Goal: Transaction & Acquisition: Purchase product/service

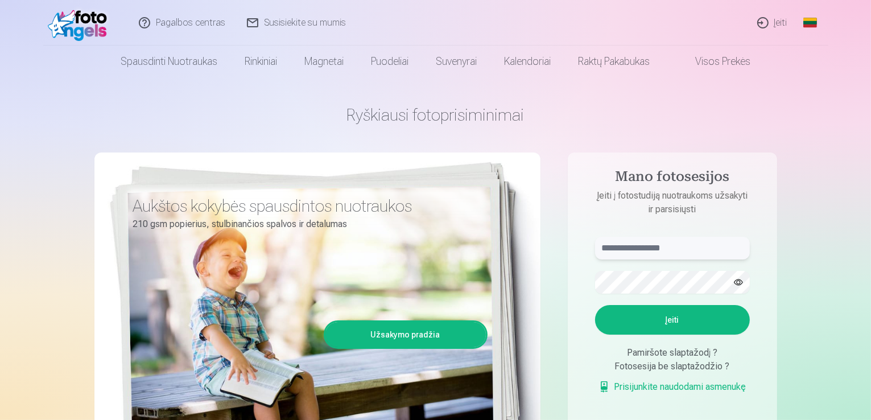
click at [632, 249] on input "text" at bounding box center [672, 248] width 155 height 23
type input "**********"
click at [667, 315] on button "Įeiti" at bounding box center [672, 320] width 155 height 30
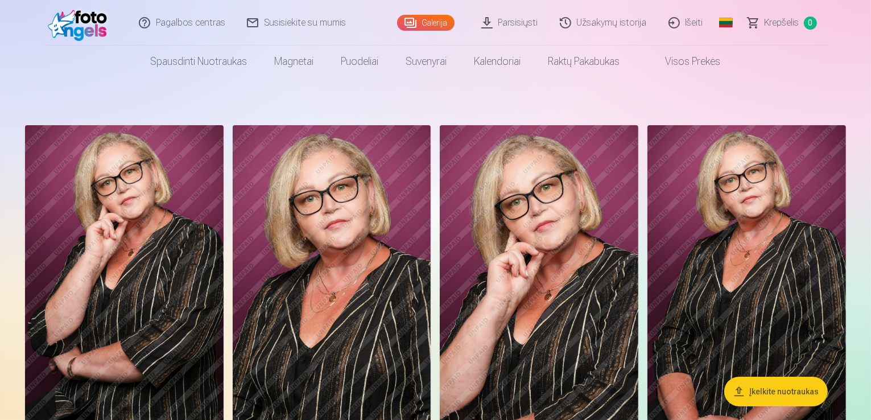
click at [869, 42] on header "Pagalbos centras Susisiekite su mumis Galerija Parsisiųsti Užsakymų istorija Iš…" at bounding box center [435, 38] width 871 height 77
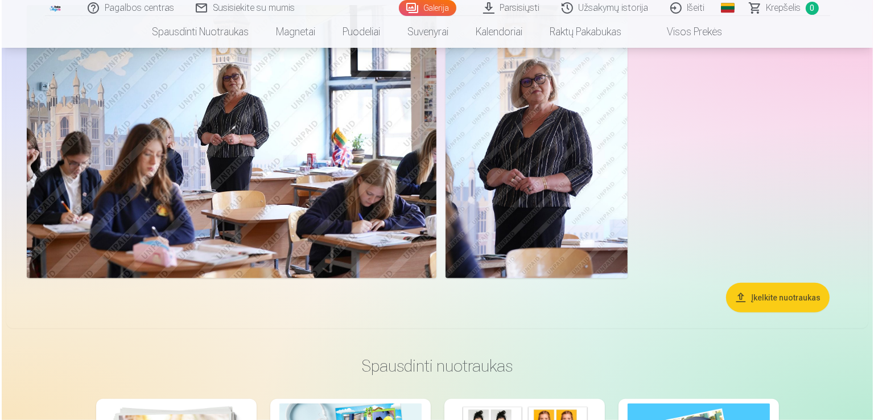
scroll to position [946, 0]
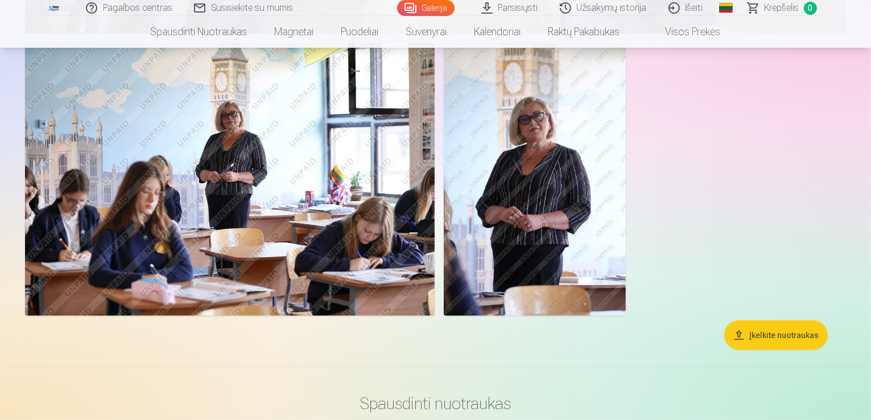
click at [419, 102] on img at bounding box center [230, 179] width 410 height 273
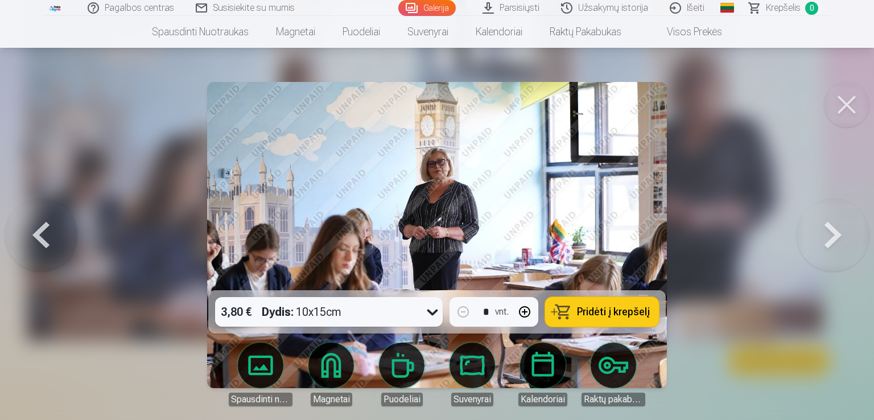
click at [612, 308] on span "Pridėti į krepšelį" at bounding box center [613, 312] width 73 height 10
click at [849, 105] on button at bounding box center [847, 105] width 46 height 46
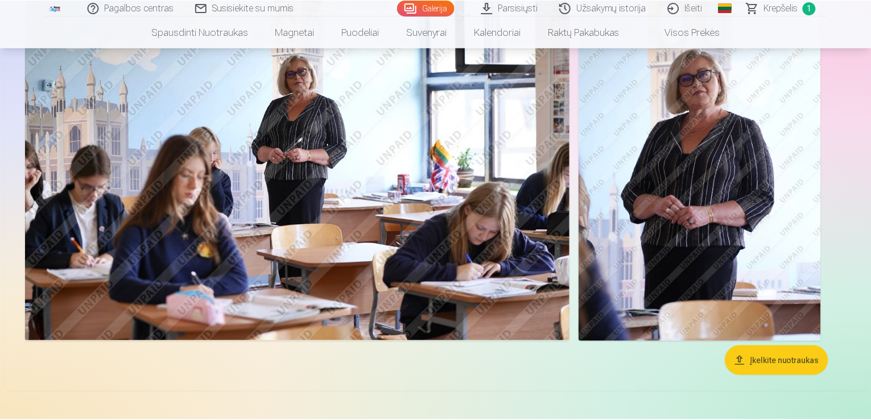
scroll to position [943, 0]
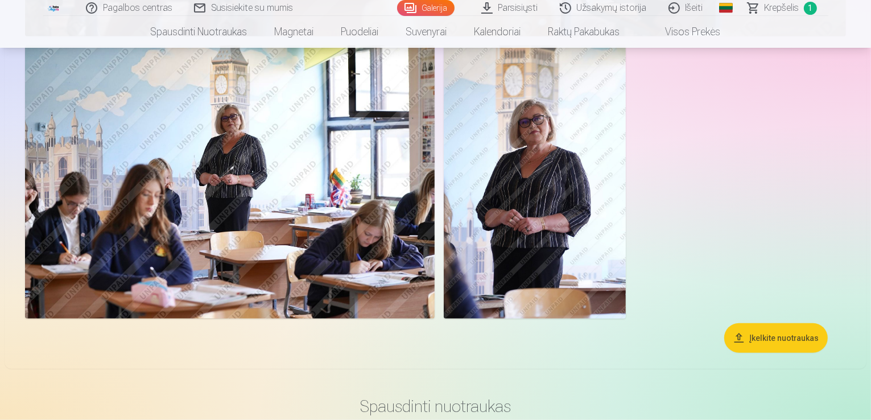
click at [626, 188] on img at bounding box center [535, 182] width 182 height 273
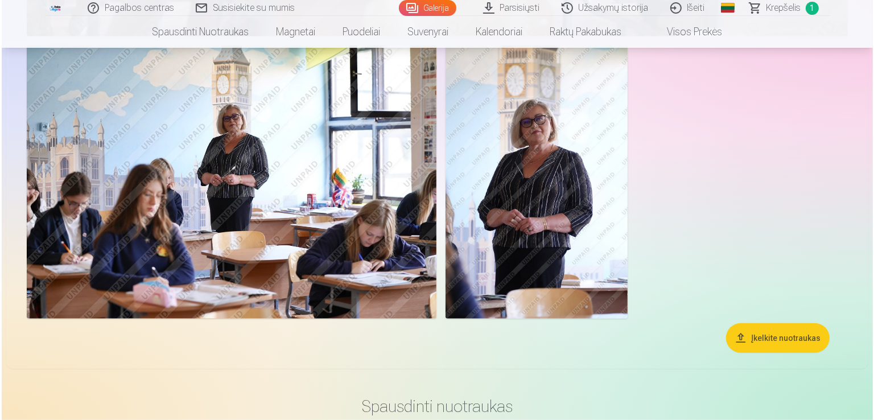
scroll to position [946, 0]
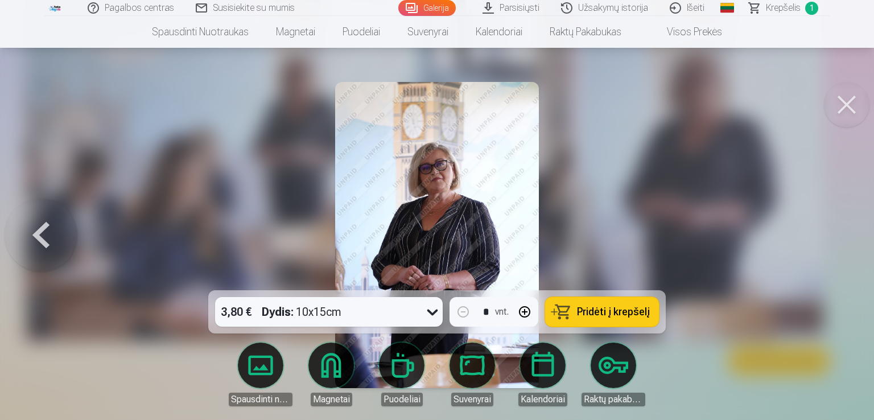
click at [568, 316] on button "Pridėti į krepšelį" at bounding box center [602, 312] width 114 height 30
click at [848, 108] on button at bounding box center [847, 105] width 46 height 46
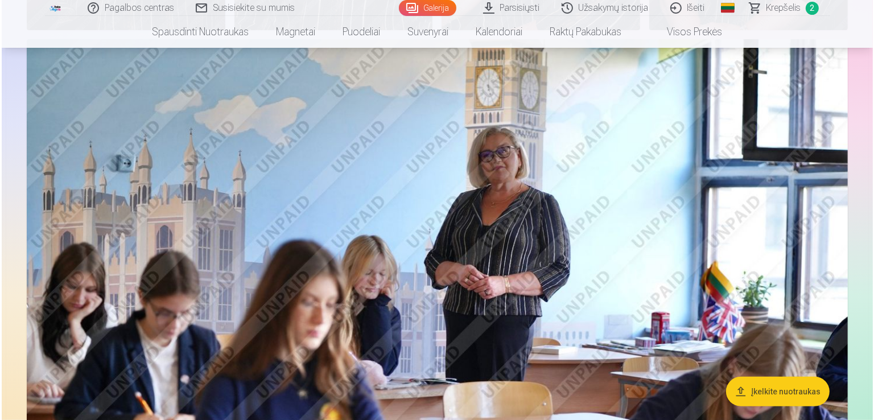
scroll to position [387, 0]
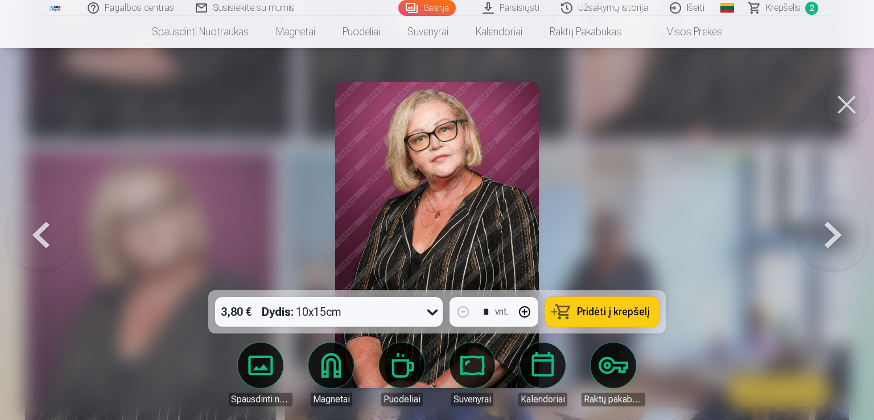
click at [601, 308] on span "Pridėti į krepšelį" at bounding box center [613, 312] width 73 height 10
click at [828, 236] on button at bounding box center [833, 235] width 73 height 88
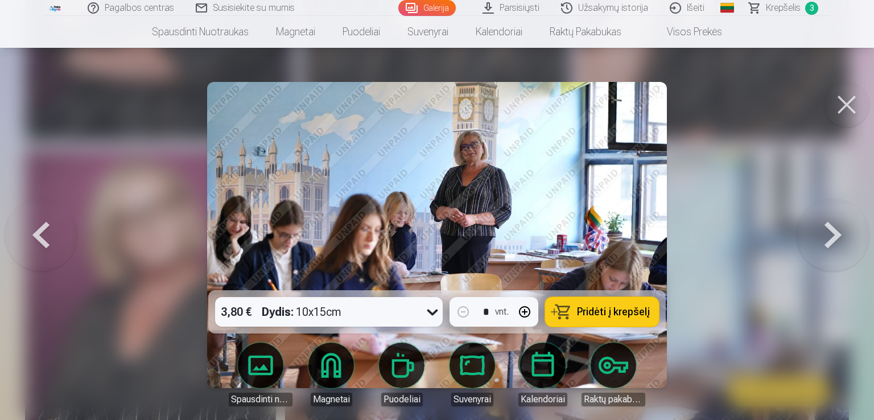
click at [828, 236] on button at bounding box center [833, 235] width 73 height 88
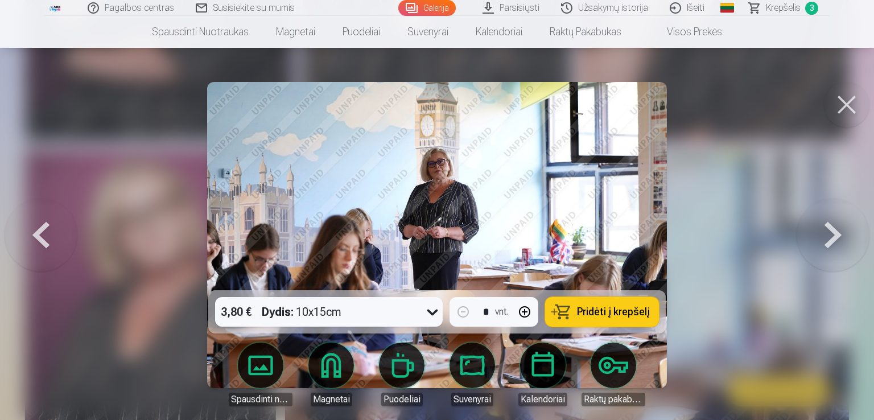
click at [828, 236] on button at bounding box center [833, 235] width 73 height 88
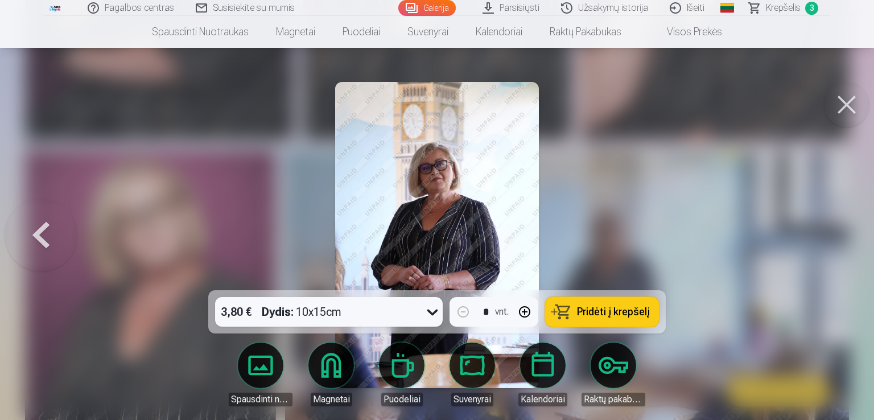
click at [56, 222] on button at bounding box center [41, 235] width 73 height 88
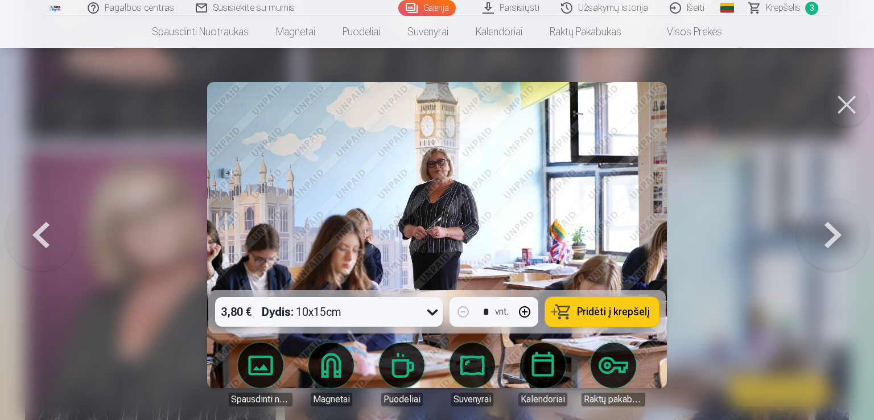
click at [56, 222] on button at bounding box center [41, 235] width 73 height 88
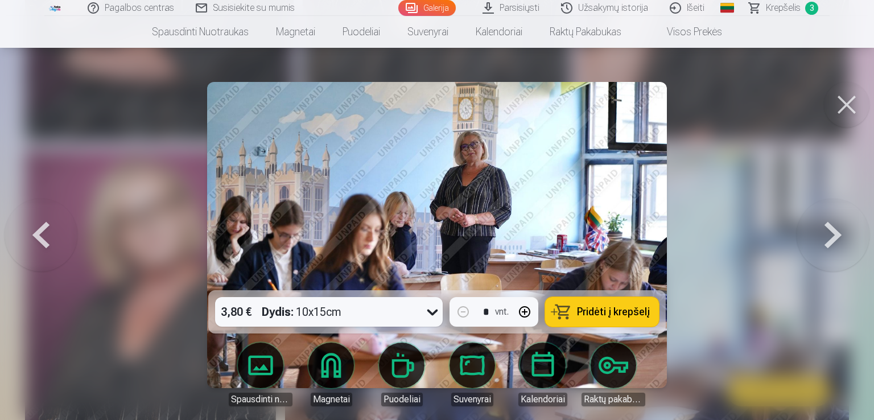
click at [827, 241] on button at bounding box center [833, 235] width 73 height 88
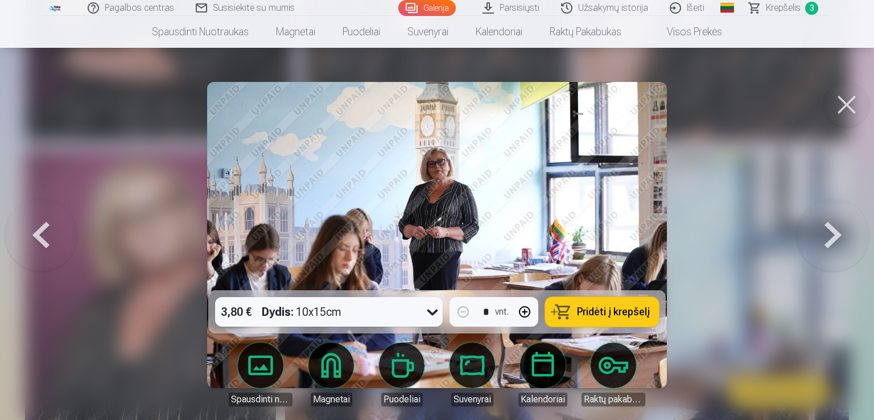
click at [38, 230] on button at bounding box center [41, 235] width 73 height 88
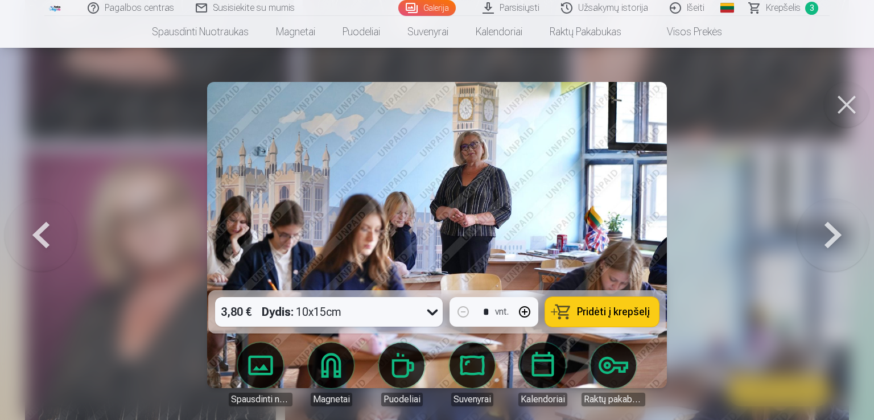
click at [38, 230] on button at bounding box center [41, 235] width 73 height 88
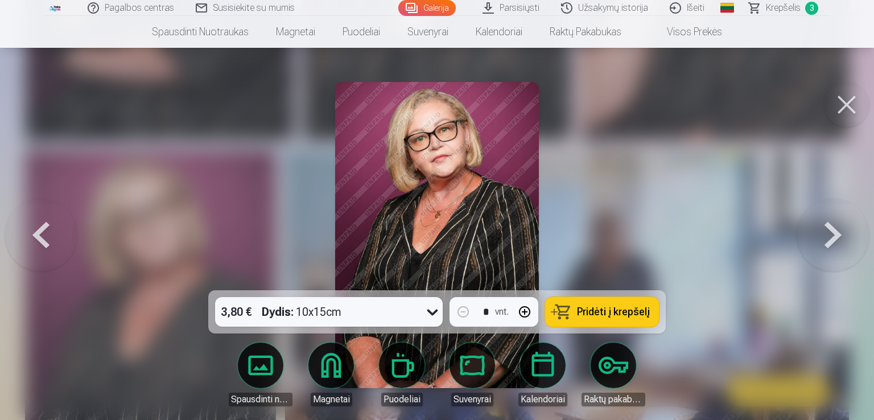
click at [38, 230] on button at bounding box center [41, 235] width 73 height 88
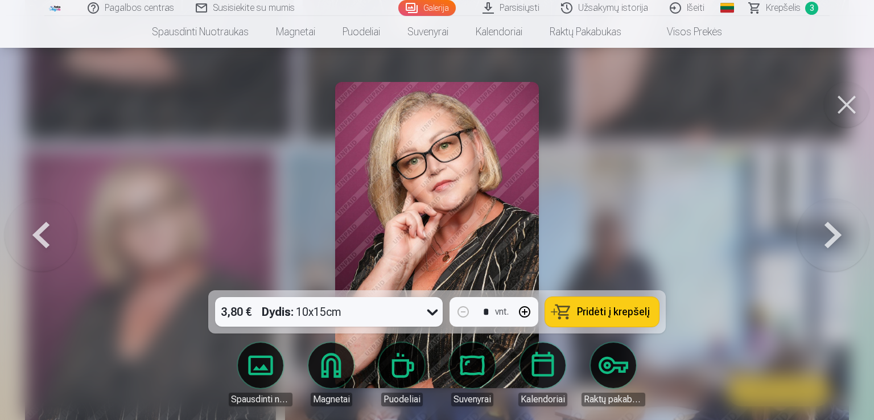
click at [38, 230] on button at bounding box center [41, 235] width 73 height 88
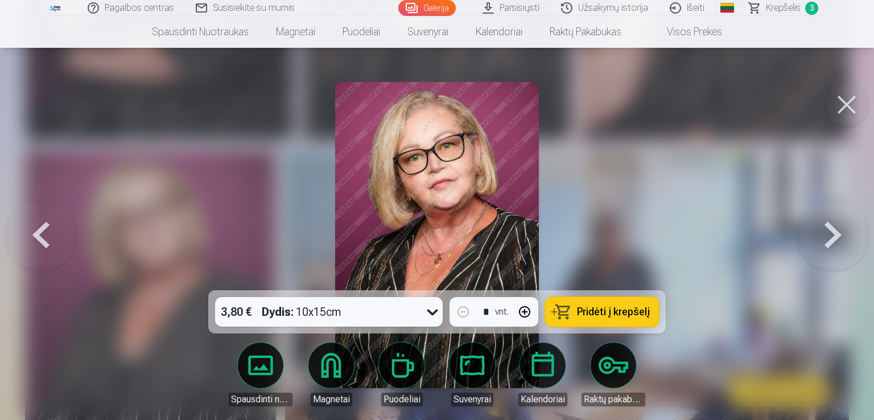
click at [38, 230] on button at bounding box center [41, 235] width 73 height 88
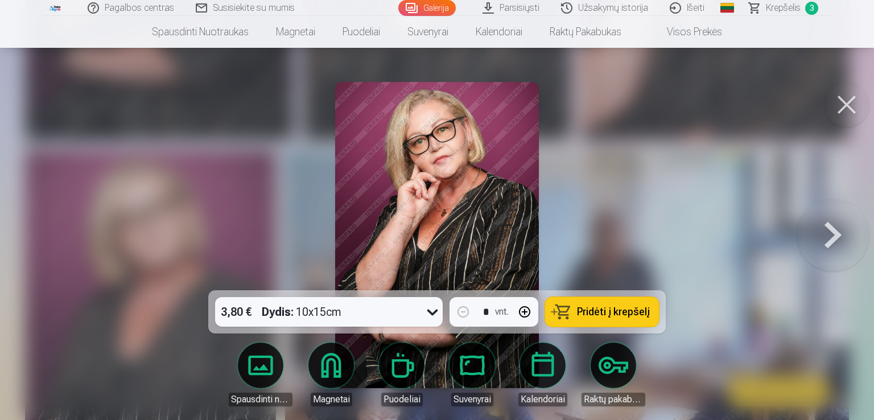
click at [38, 230] on div at bounding box center [437, 210] width 874 height 420
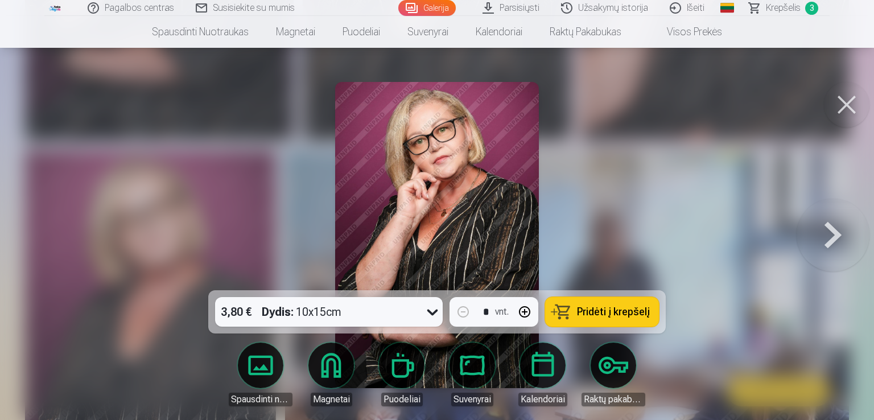
click at [834, 244] on button at bounding box center [833, 235] width 73 height 88
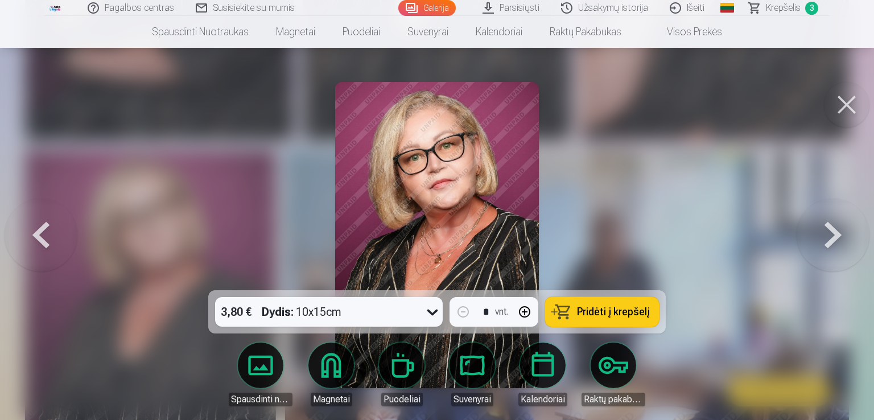
click at [600, 318] on button "Pridėti į krepšelį" at bounding box center [602, 312] width 114 height 30
click at [840, 229] on button at bounding box center [833, 235] width 73 height 88
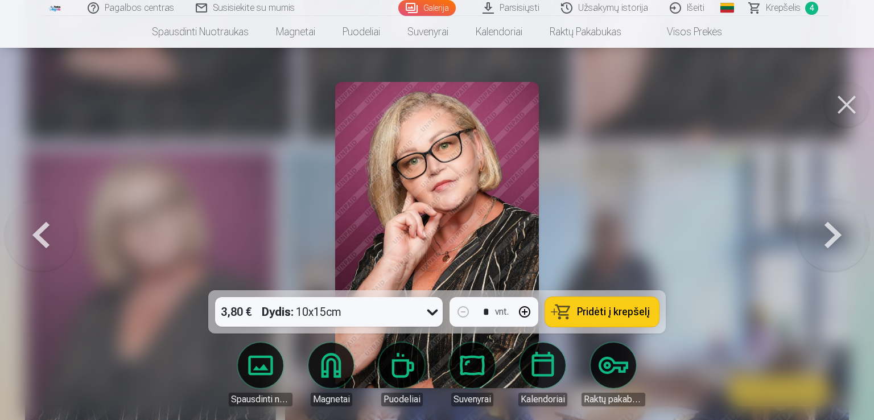
click at [840, 229] on button at bounding box center [833, 235] width 73 height 88
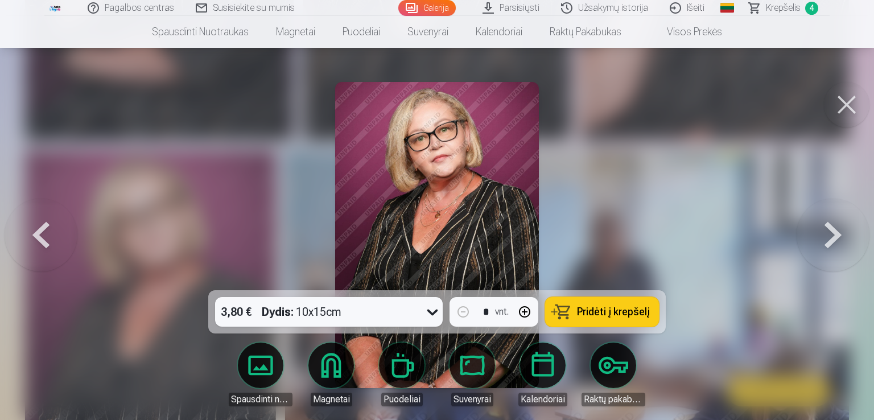
click at [840, 229] on button at bounding box center [833, 235] width 73 height 88
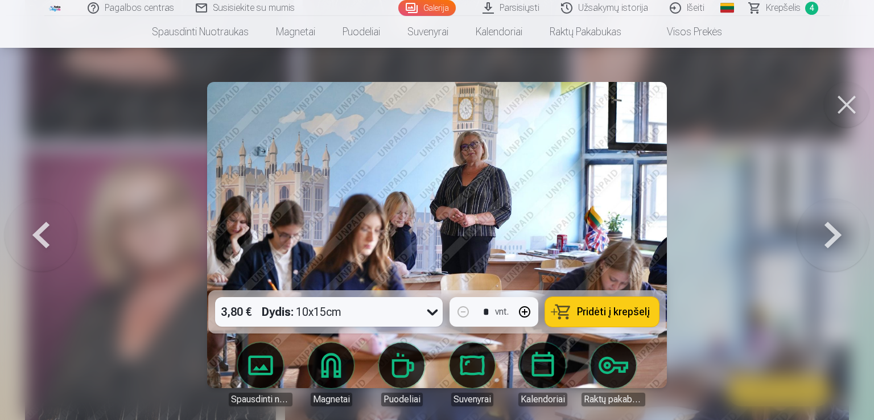
click at [840, 229] on button at bounding box center [833, 235] width 73 height 88
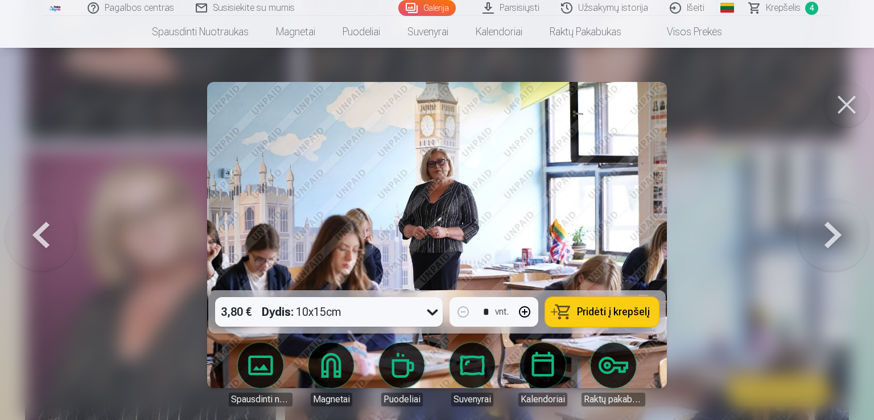
click at [840, 229] on button at bounding box center [833, 235] width 73 height 88
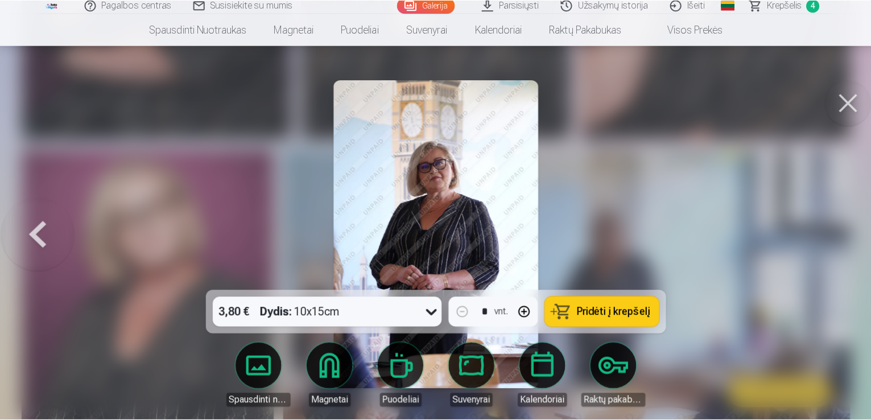
scroll to position [387, 0]
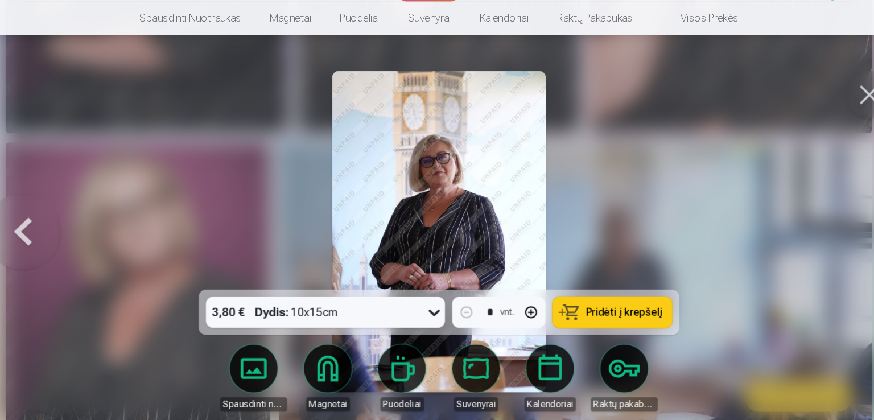
click at [843, 113] on button at bounding box center [847, 105] width 46 height 46
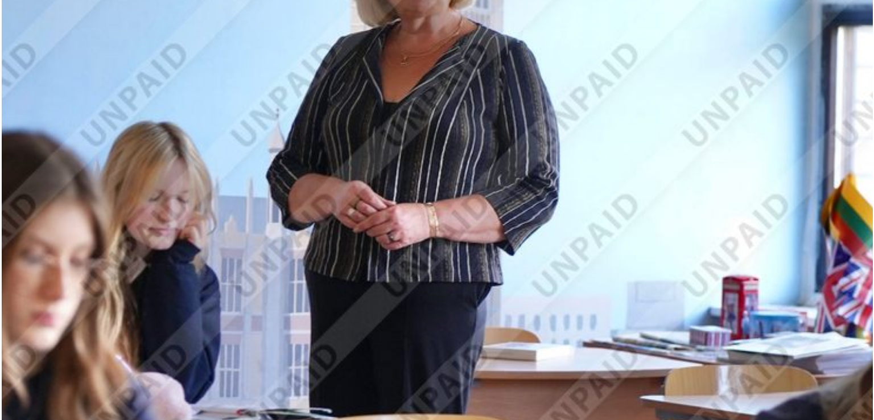
scroll to position [453, 0]
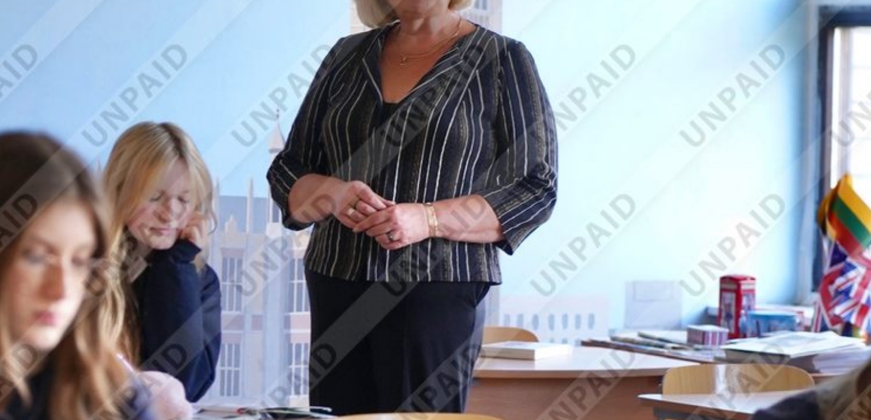
click at [547, 225] on img at bounding box center [435, 251] width 821 height 547
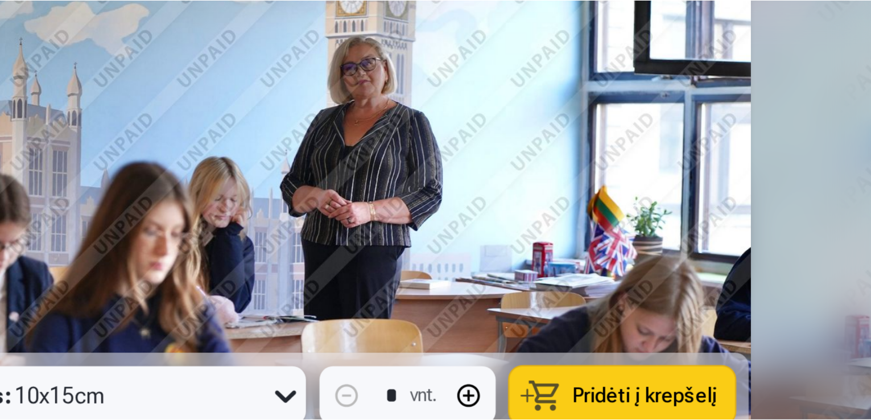
scroll to position [453, 0]
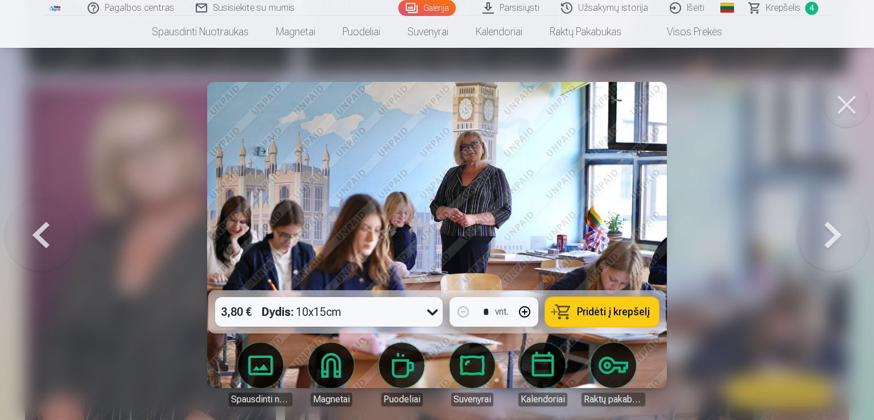
click at [836, 105] on button at bounding box center [847, 105] width 46 height 46
